Goal: Task Accomplishment & Management: Manage account settings

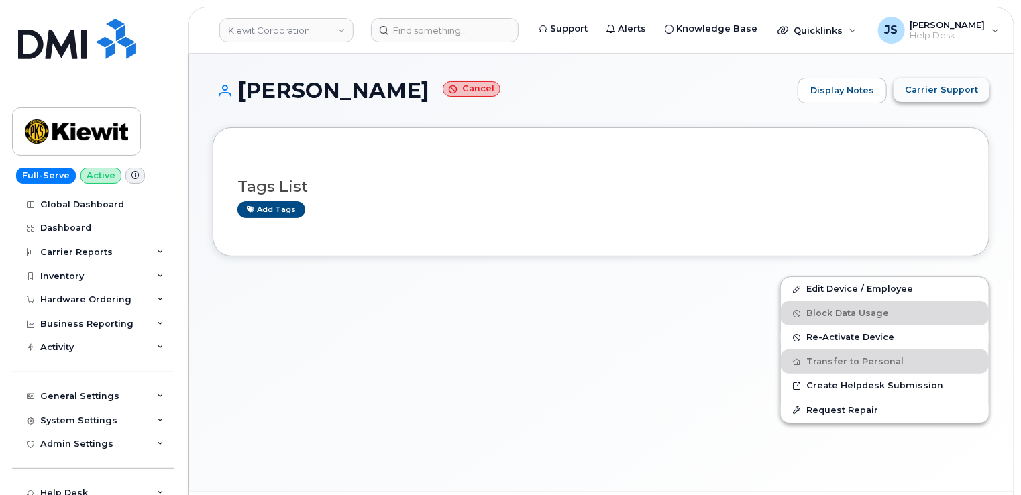
click at [969, 86] on span "Carrier Support" at bounding box center [941, 89] width 73 height 13
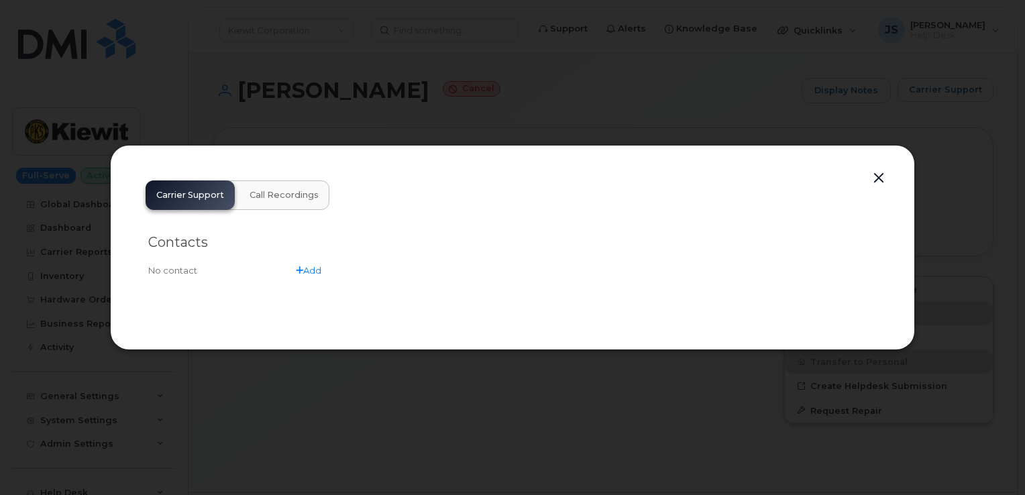
click at [880, 175] on button "button" at bounding box center [879, 178] width 20 height 19
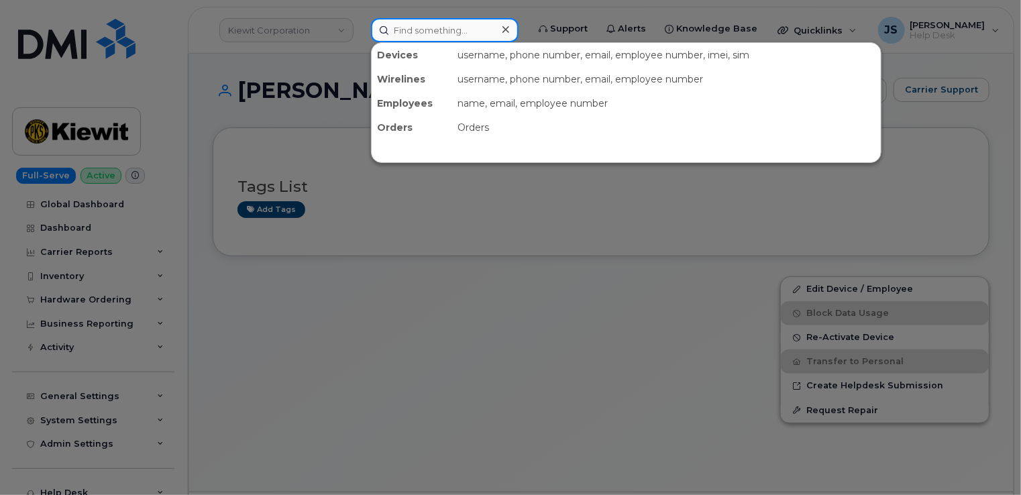
click at [475, 30] on input at bounding box center [445, 30] width 148 height 24
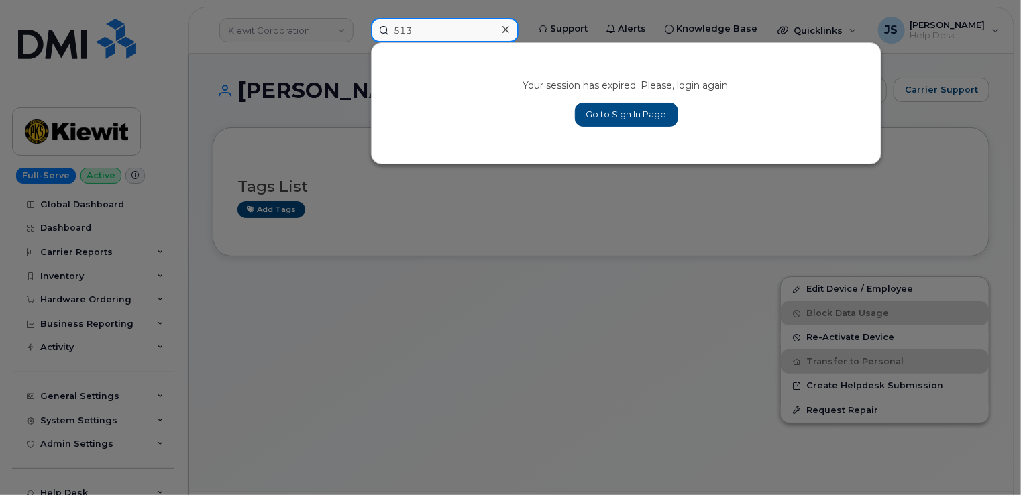
type input "513"
click at [609, 116] on link "Go to Sign In Page" at bounding box center [626, 115] width 103 height 24
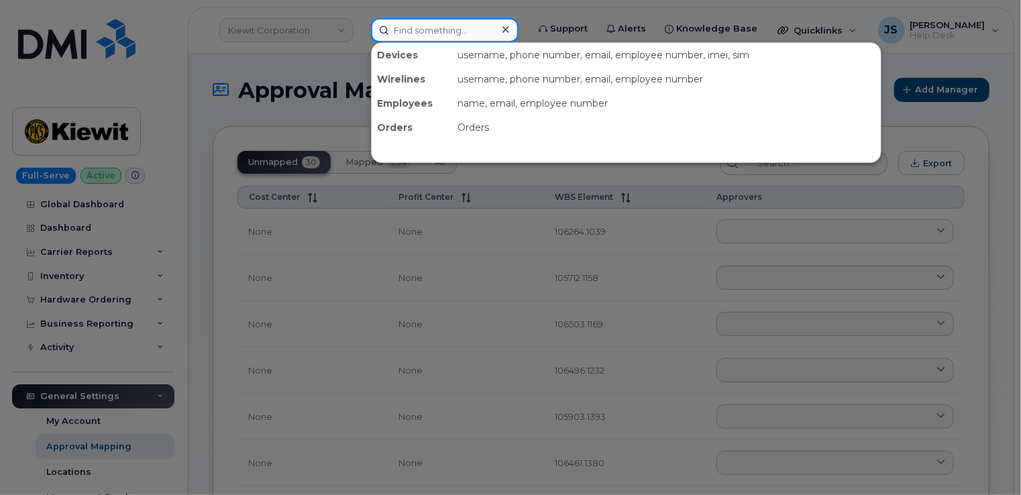
click at [442, 31] on input at bounding box center [445, 30] width 148 height 24
paste input "61354"
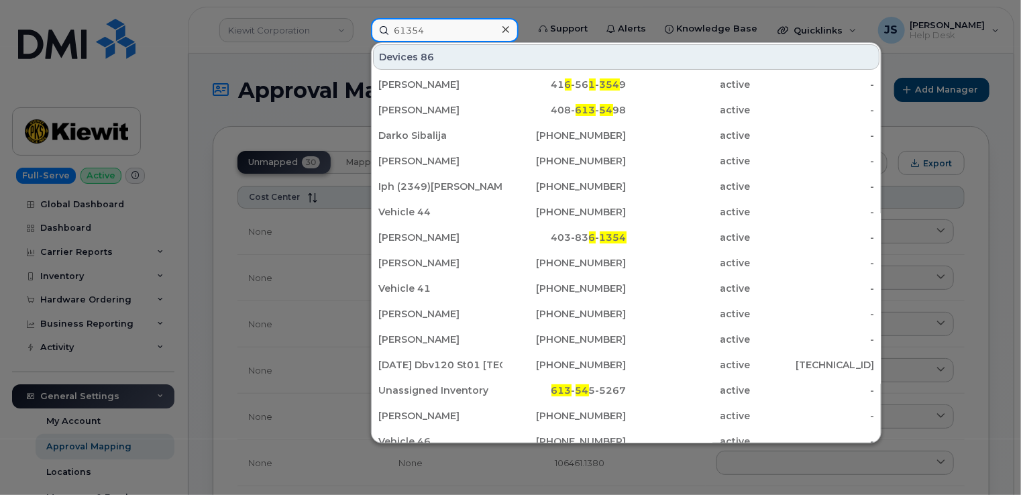
click at [440, 26] on input "61354" at bounding box center [445, 30] width 148 height 24
paste input "281 203 2523"
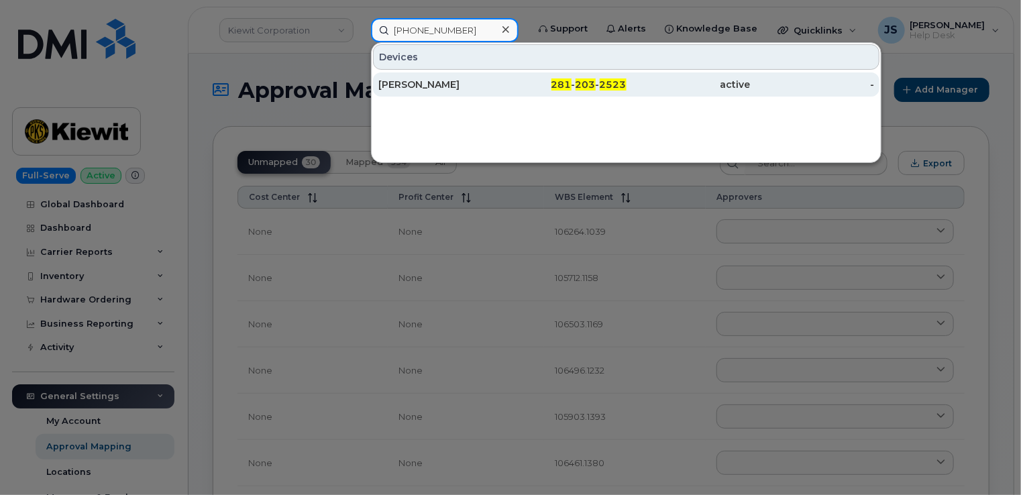
type input "281 203 2523"
click at [456, 82] on div "ESTER QUINTERO" at bounding box center [440, 84] width 124 height 13
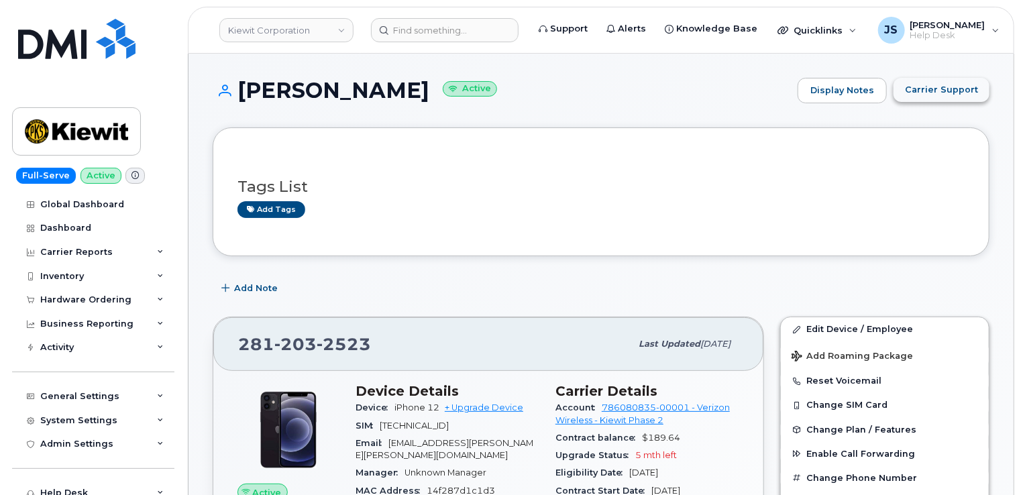
click at [960, 90] on span "Carrier Support" at bounding box center [941, 89] width 73 height 13
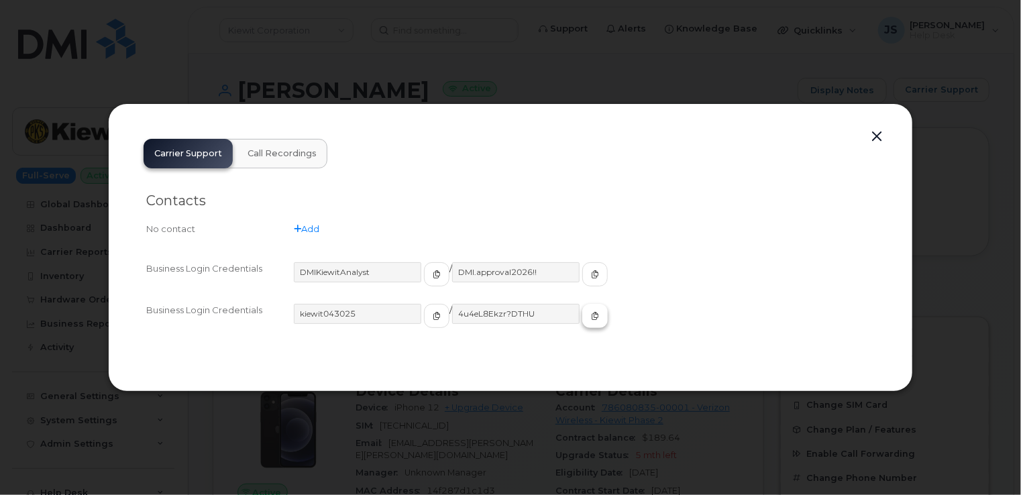
click at [582, 315] on button "button" at bounding box center [594, 316] width 25 height 24
click at [880, 134] on button "button" at bounding box center [877, 136] width 20 height 19
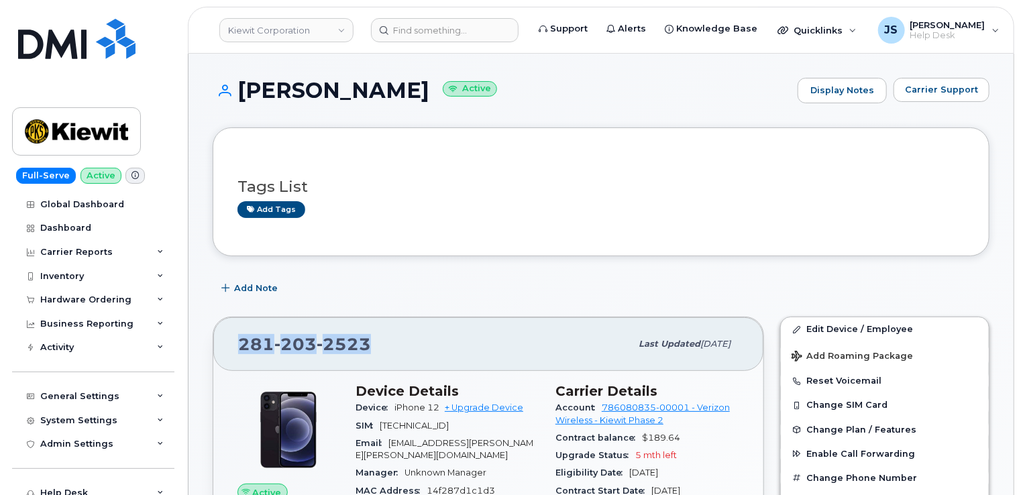
drag, startPoint x: 364, startPoint y: 339, endPoint x: 243, endPoint y: 342, distance: 121.5
click at [243, 342] on span "281 203 2523" at bounding box center [304, 344] width 133 height 20
copy span "281 203 2523"
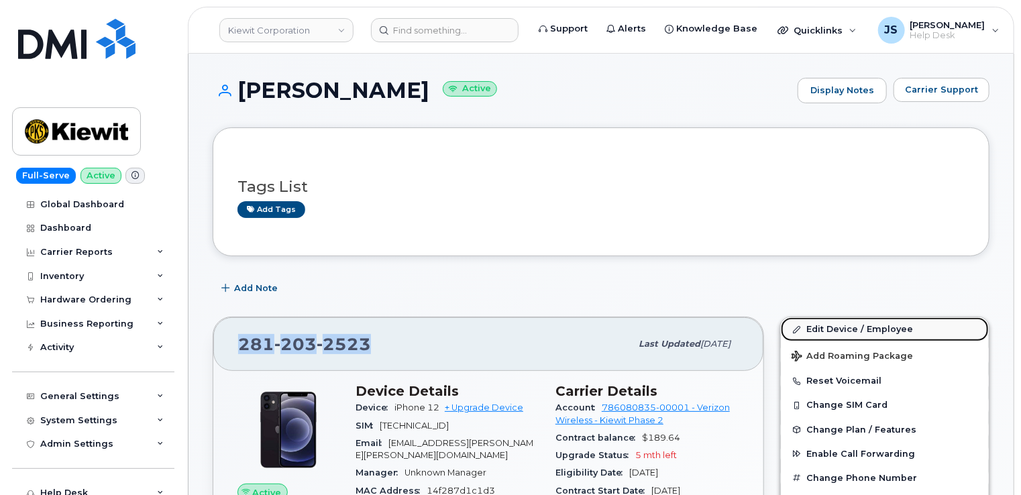
click at [872, 325] on link "Edit Device / Employee" at bounding box center [885, 329] width 208 height 24
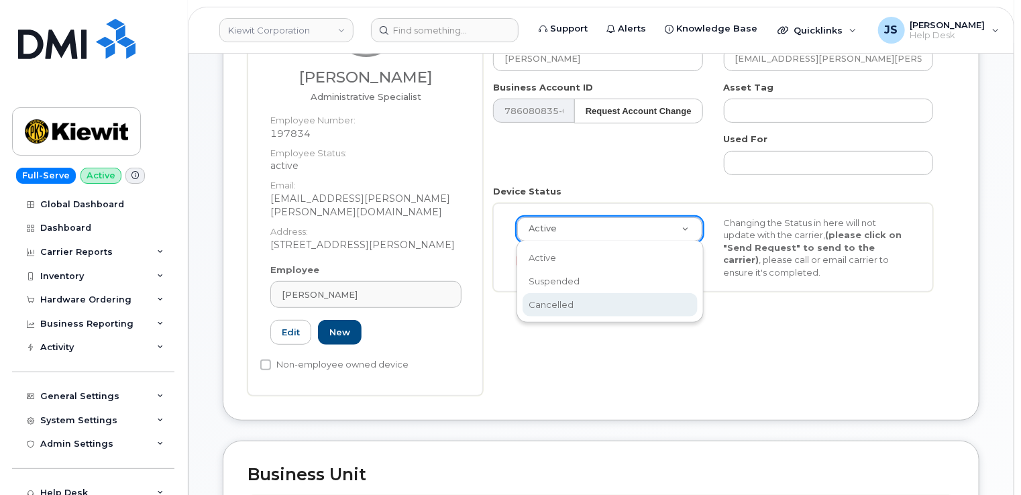
scroll to position [0, 3]
select select "cancelled"
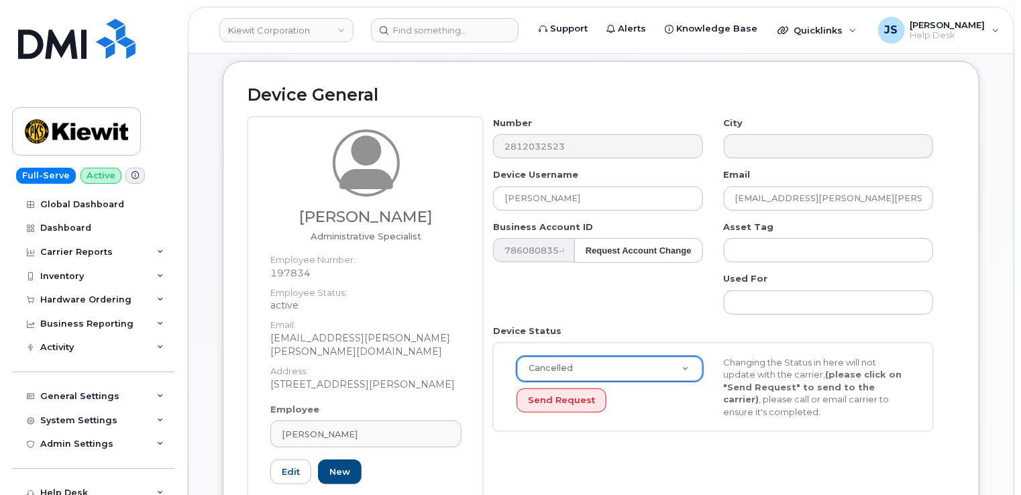
scroll to position [0, 0]
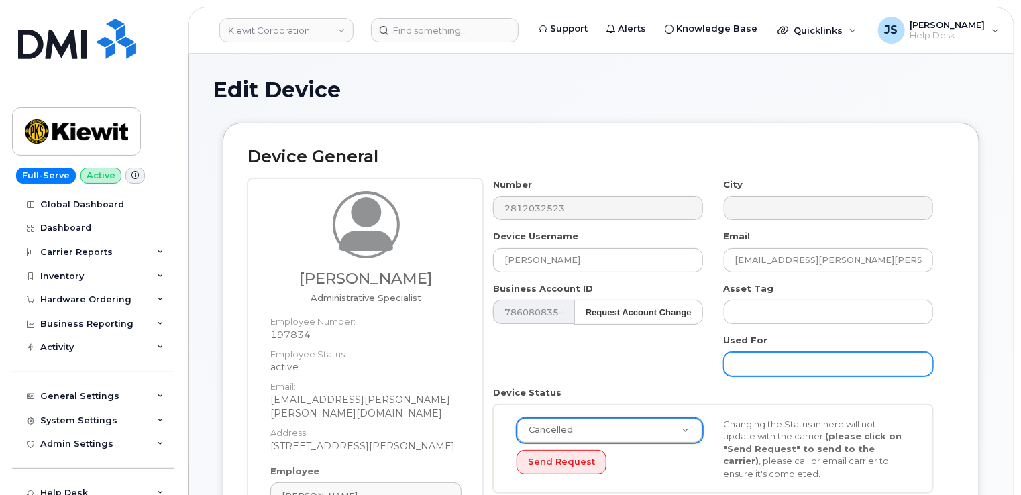
click at [795, 354] on input "text" at bounding box center [828, 364] width 209 height 24
type input "Transferred out"
click at [937, 340] on div "Used For Transferred out" at bounding box center [829, 355] width 230 height 42
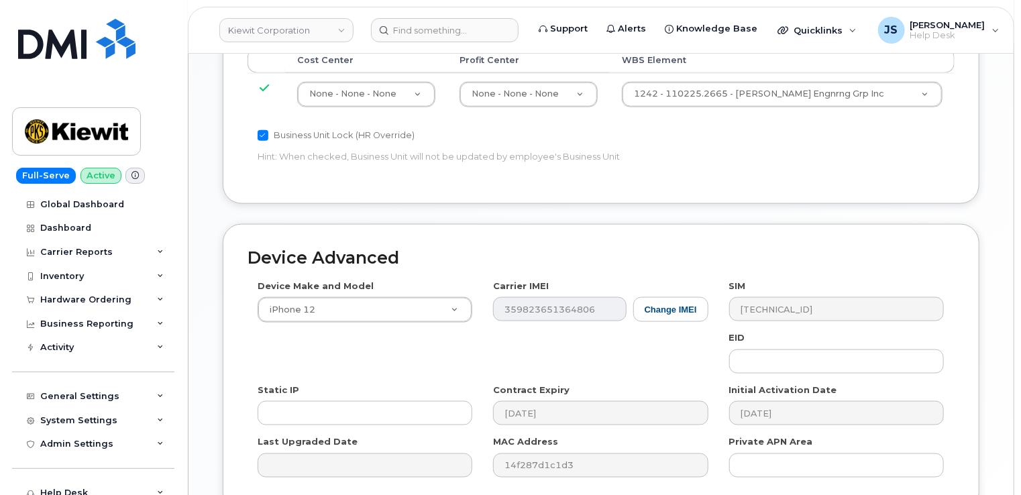
scroll to position [918, 0]
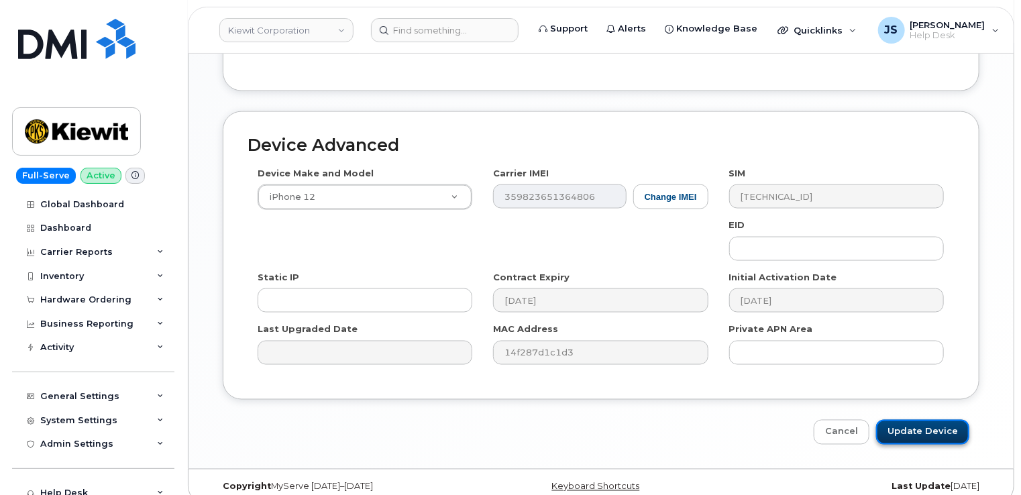
click at [934, 420] on input "Update Device" at bounding box center [922, 432] width 93 height 25
type input "Saving..."
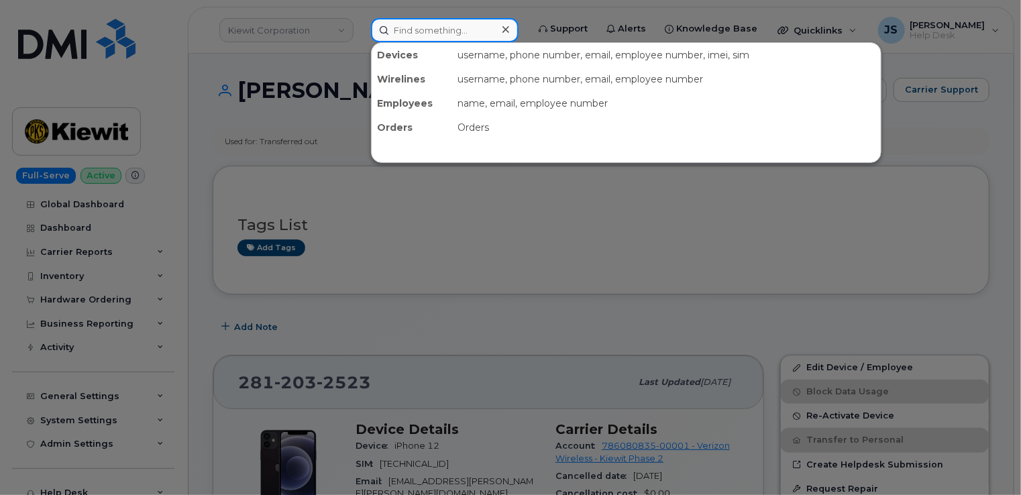
paste input "4374259102"
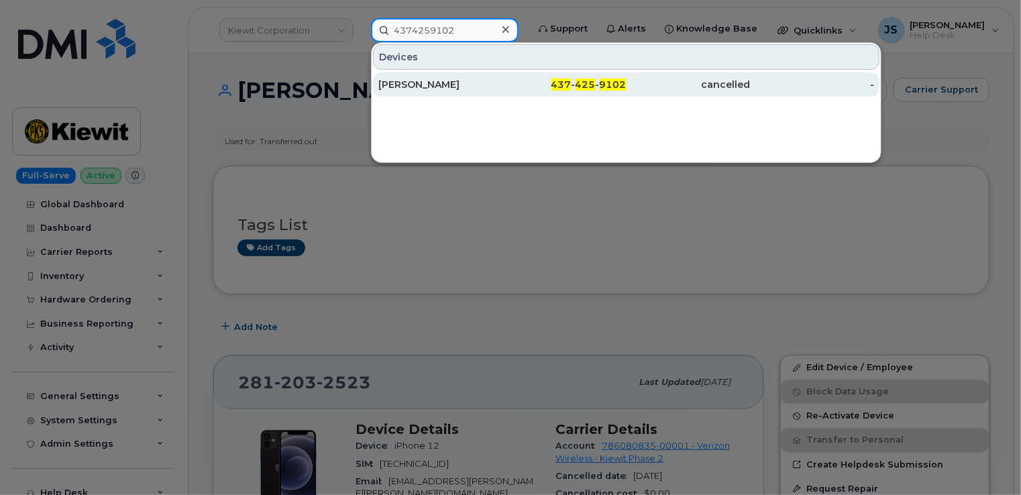
type input "4374259102"
click at [437, 87] on div "[PERSON_NAME]" at bounding box center [440, 84] width 124 height 13
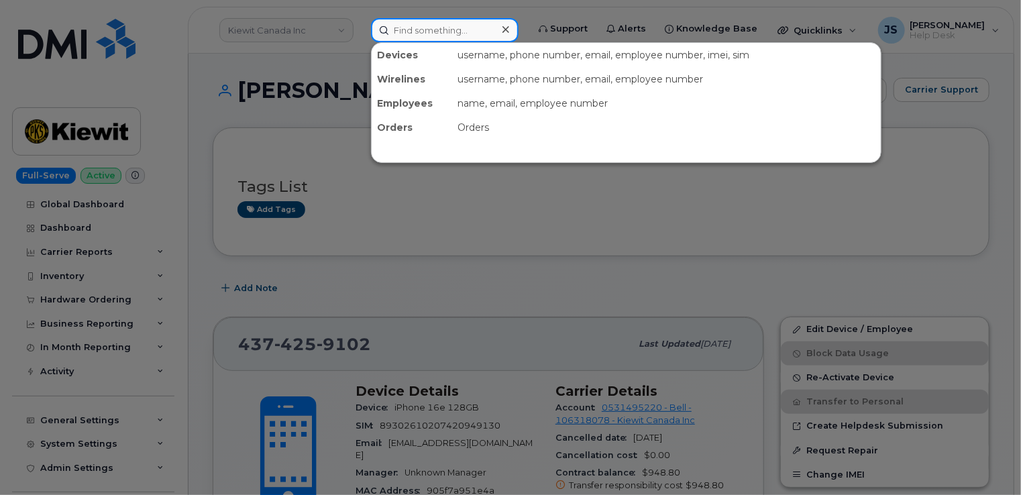
paste input "245773"
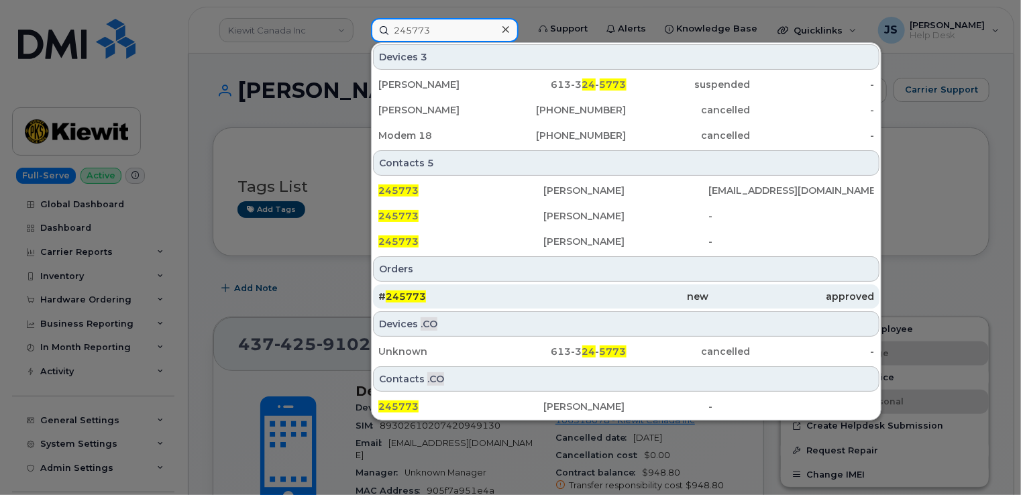
type input "245773"
click at [494, 301] on div "# 245773" at bounding box center [460, 296] width 165 height 13
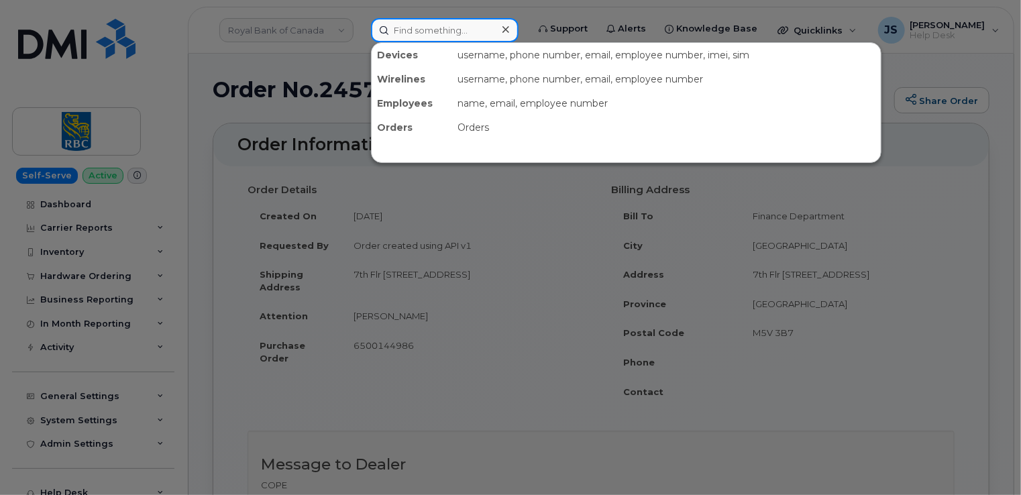
paste input "[PERSON_NAME]"
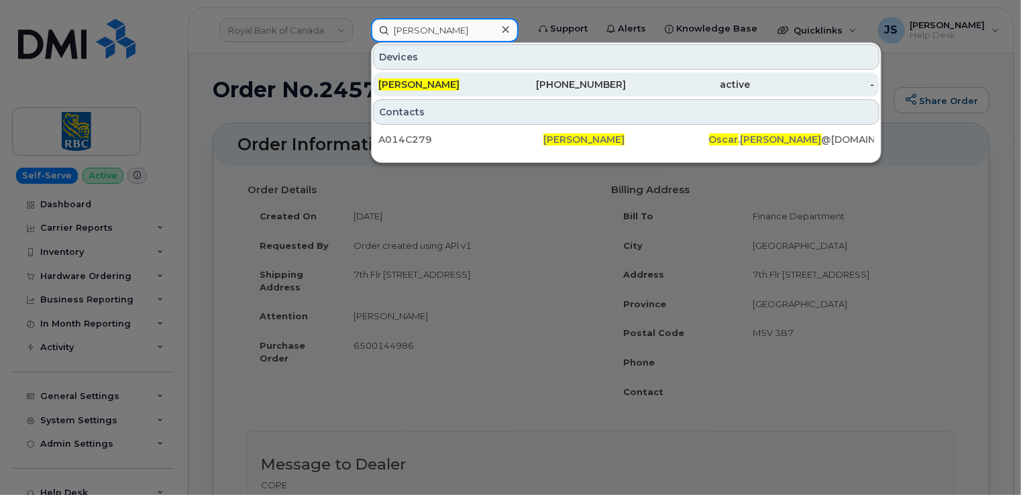
type input "[PERSON_NAME]"
click at [433, 81] on span "[PERSON_NAME]" at bounding box center [418, 85] width 81 height 12
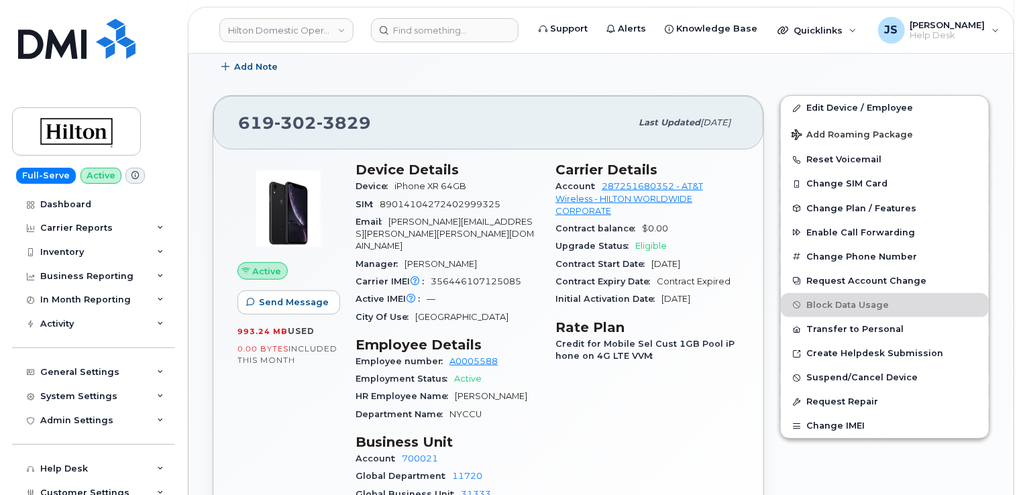
scroll to position [403, 0]
